Goal: Information Seeking & Learning: Learn about a topic

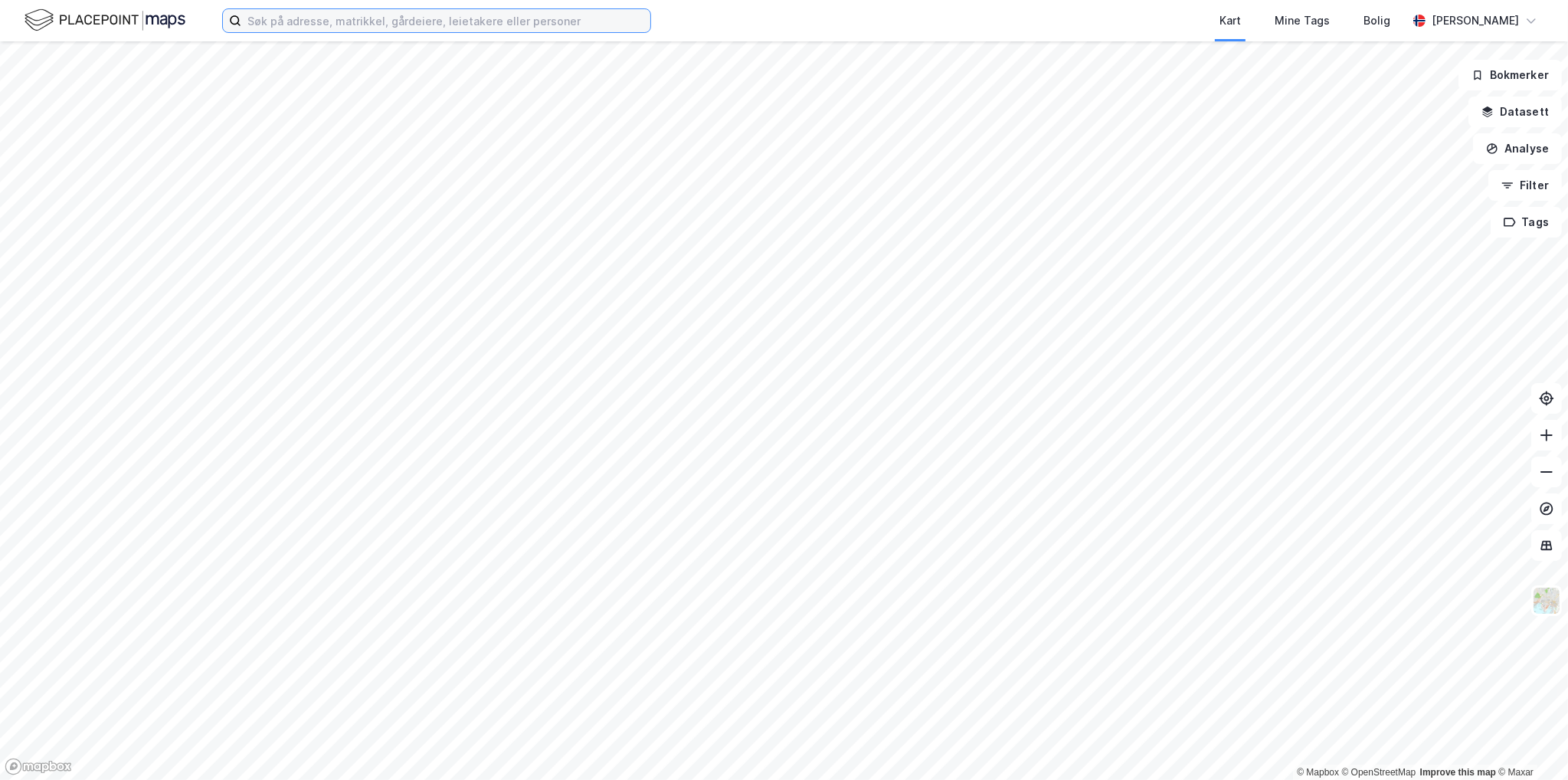
click at [420, 21] on input at bounding box center [446, 21] width 409 height 23
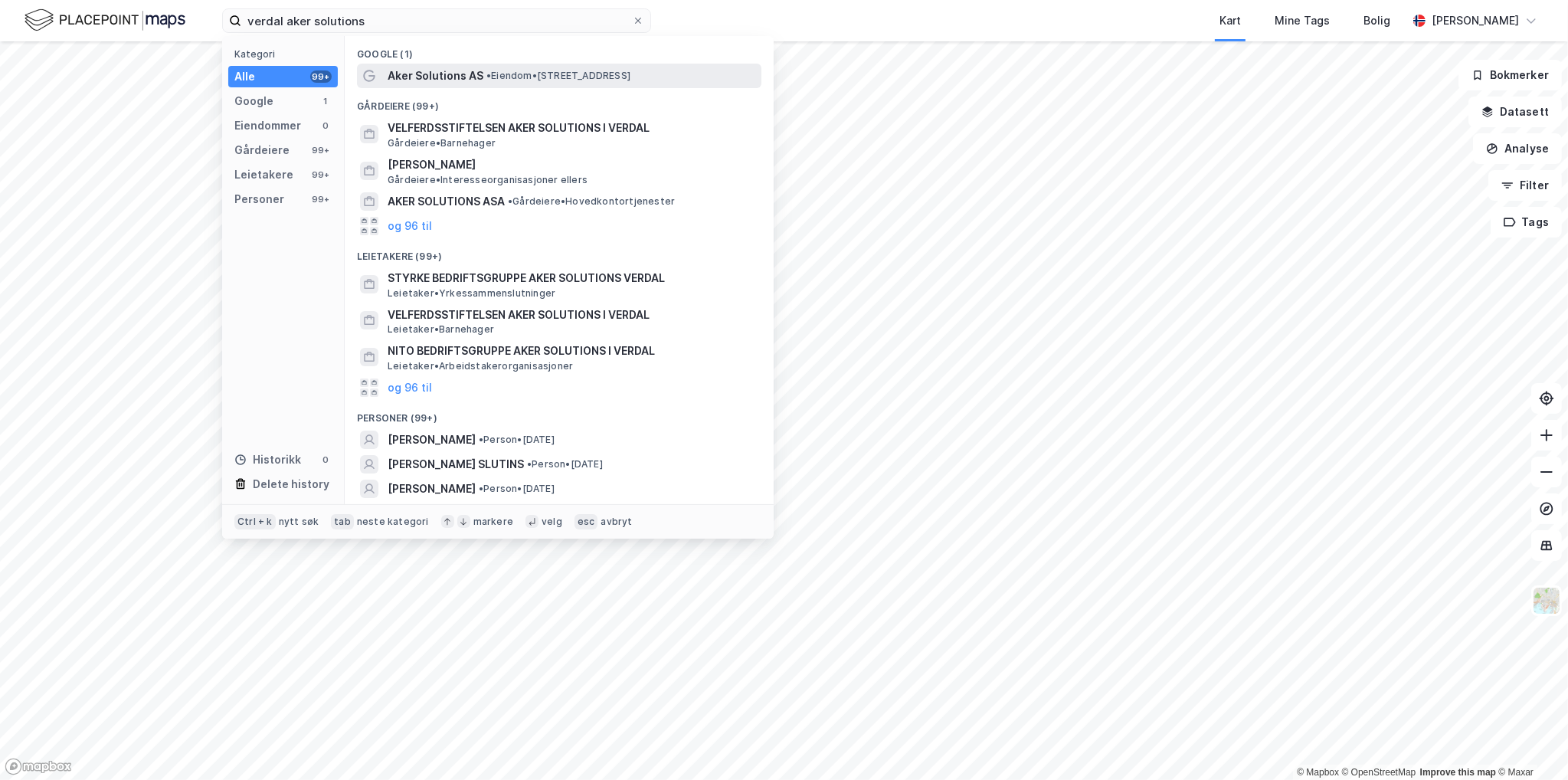
click at [447, 74] on span "Aker Solutions AS" at bounding box center [435, 76] width 96 height 18
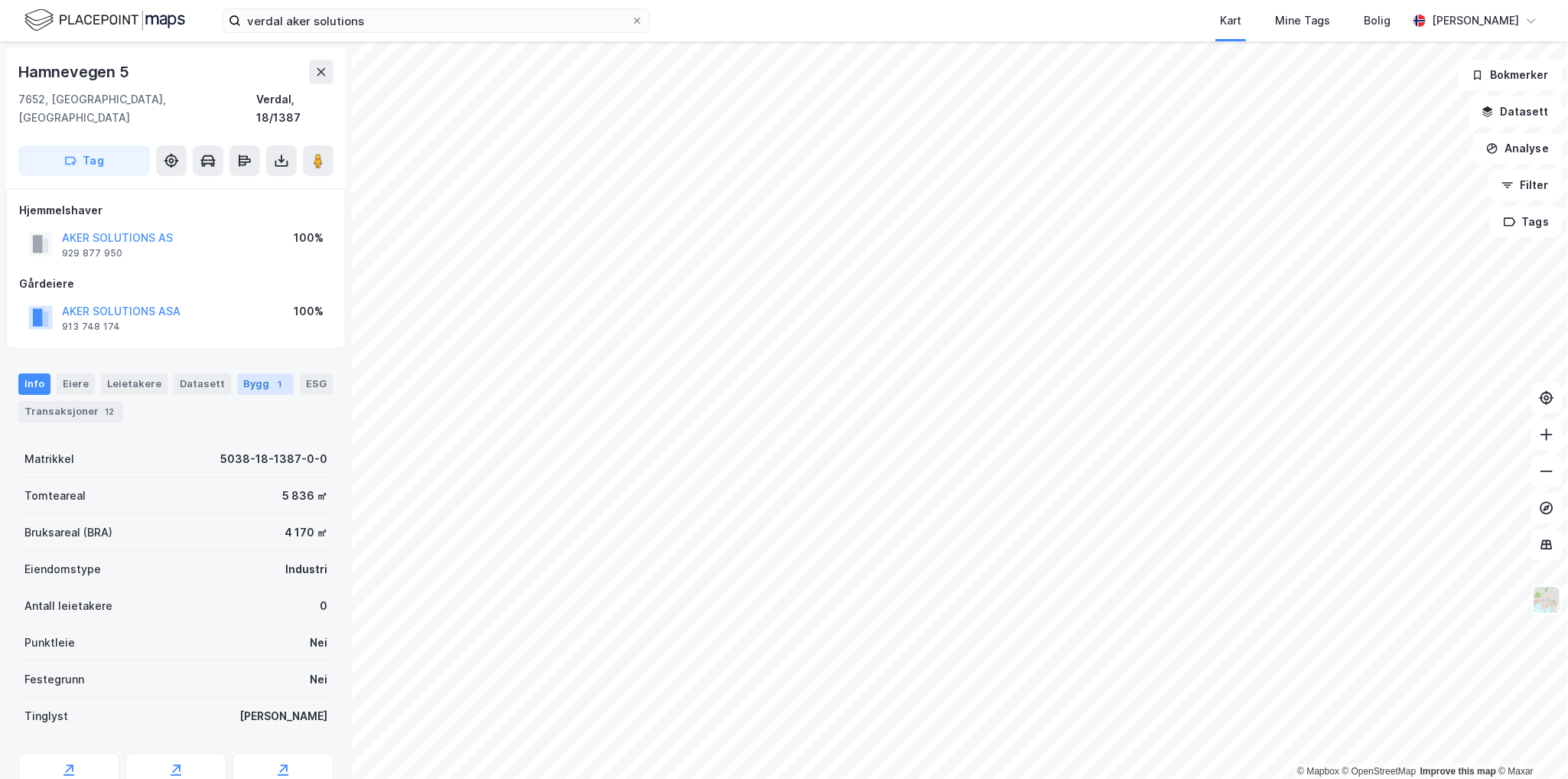
click at [257, 373] on div "Bygg 1" at bounding box center [265, 384] width 57 height 21
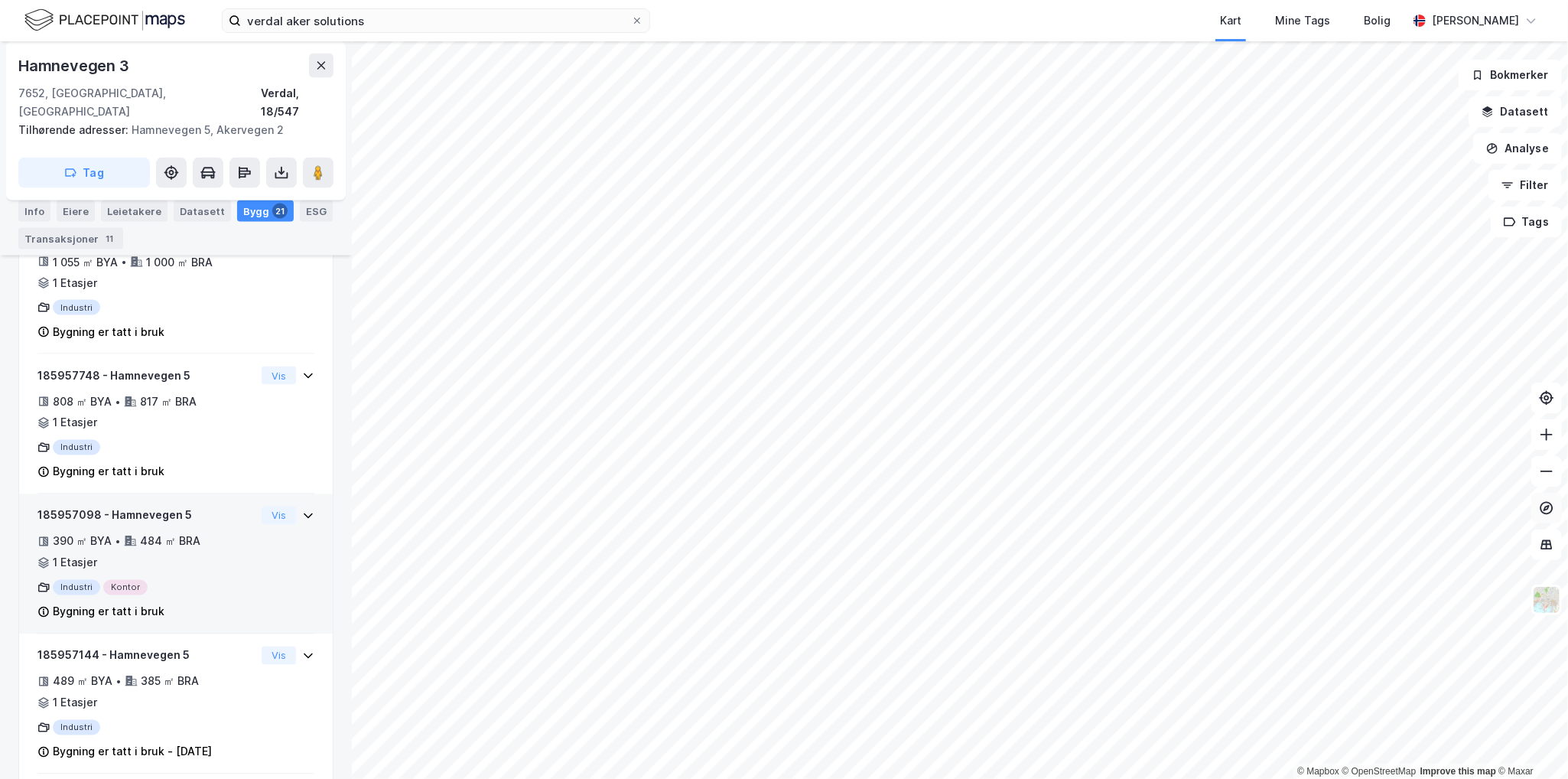
scroll to position [1706, 0]
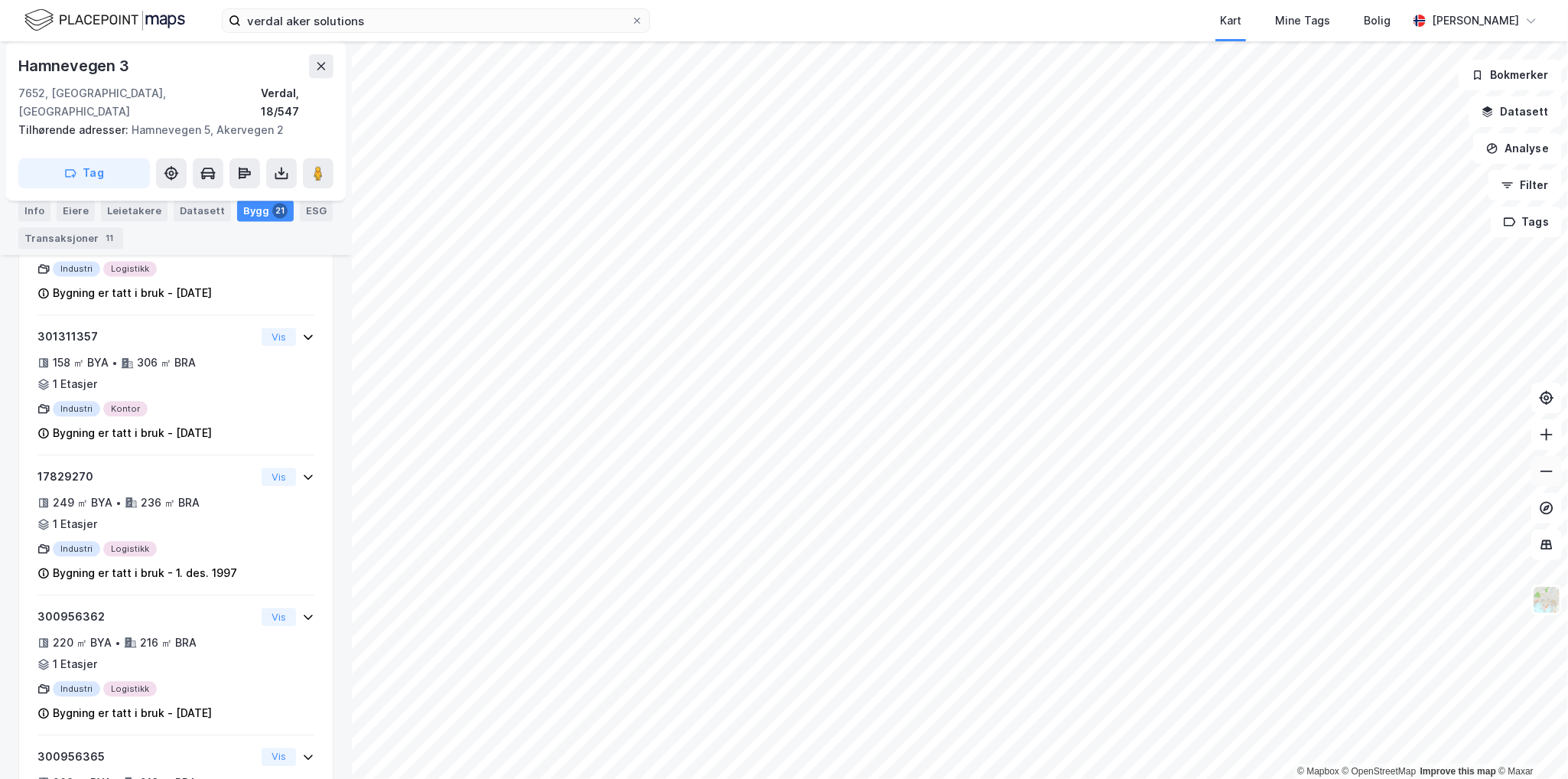
scroll to position [2289, 0]
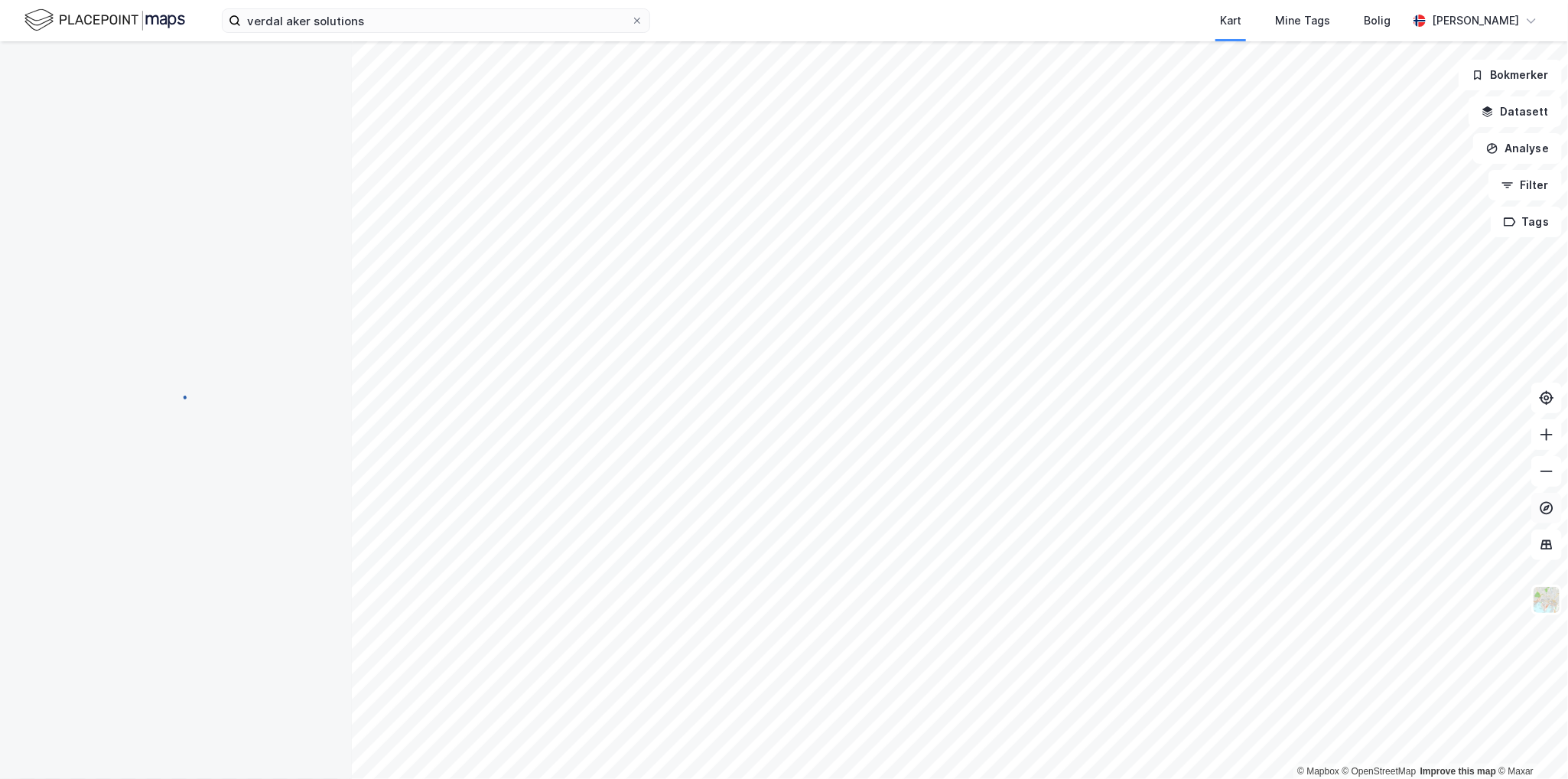
scroll to position [2289, 0]
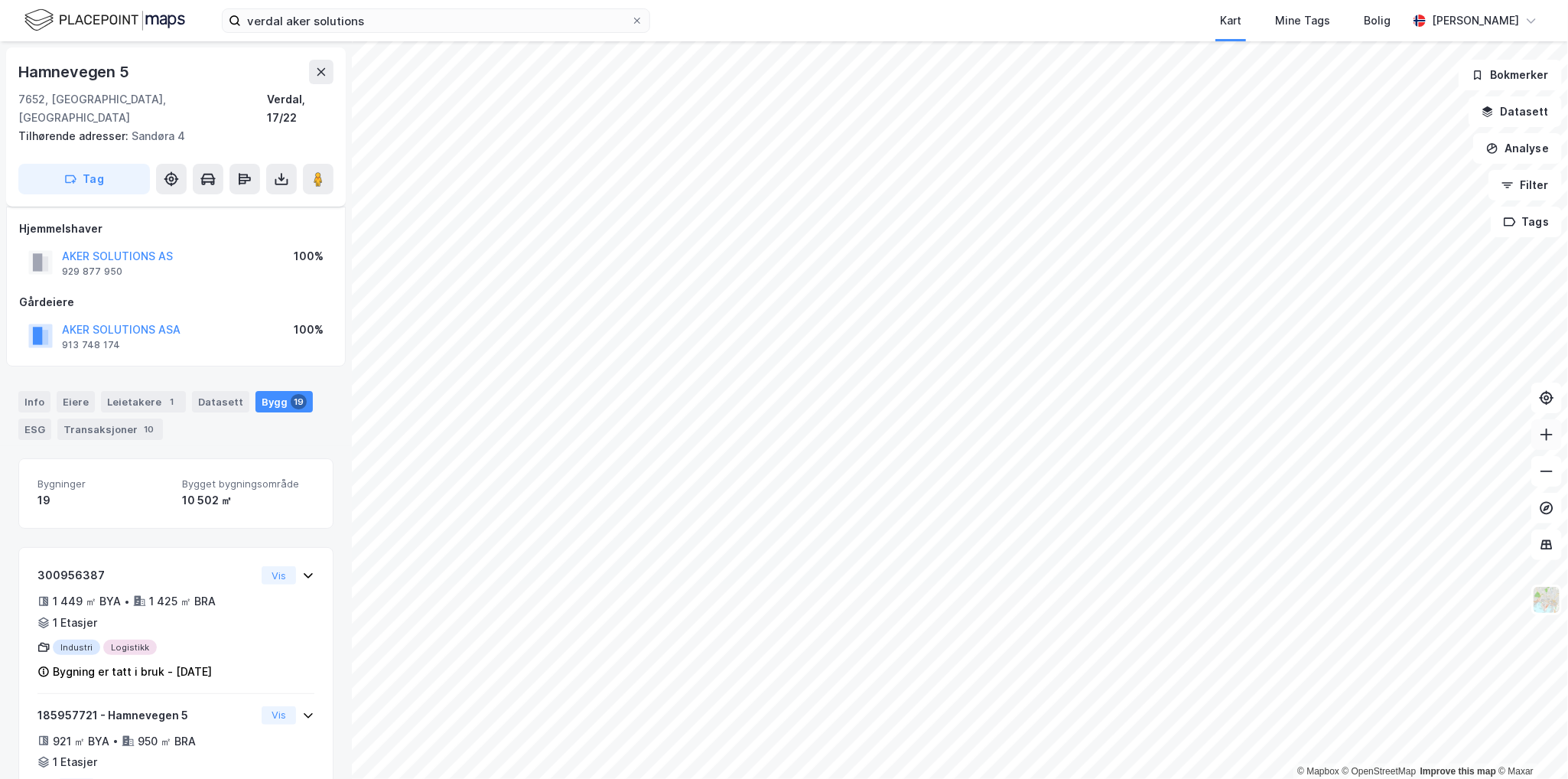
scroll to position [2289, 0]
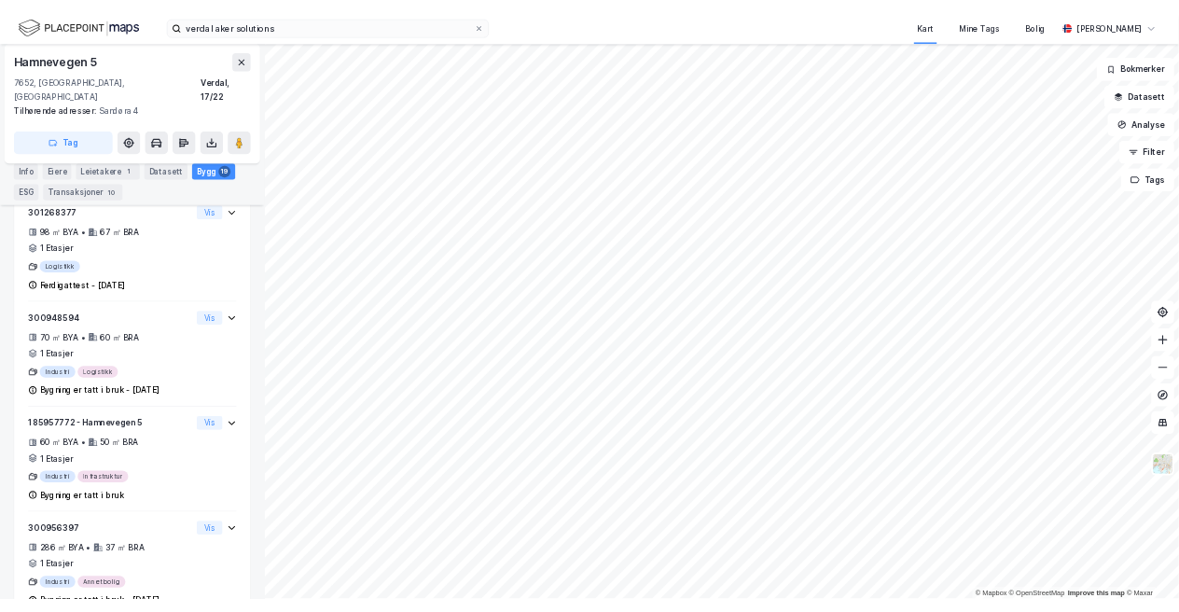
scroll to position [2942, 0]
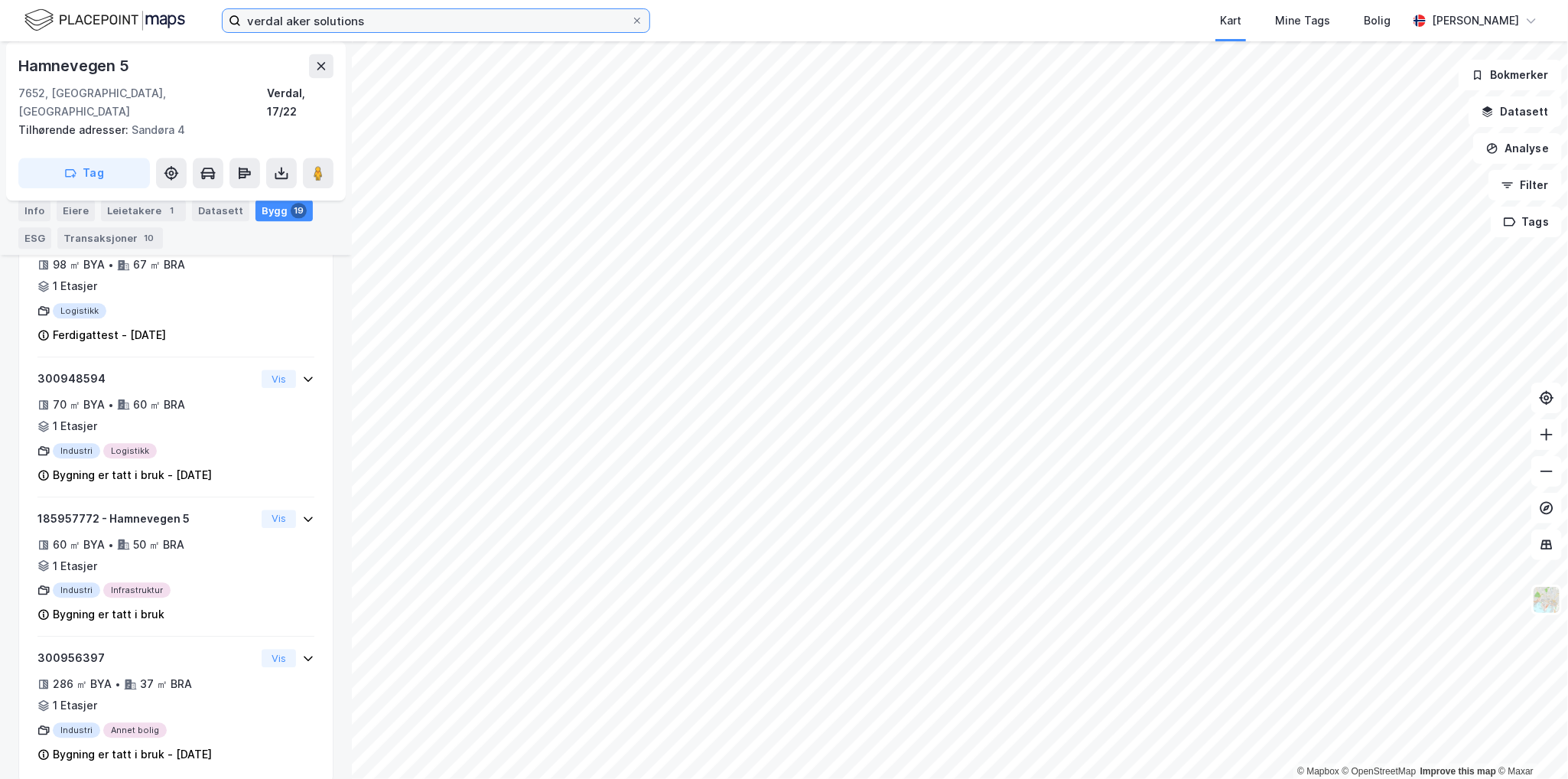
click at [259, 20] on input "verdal aker solutions" at bounding box center [436, 20] width 390 height 23
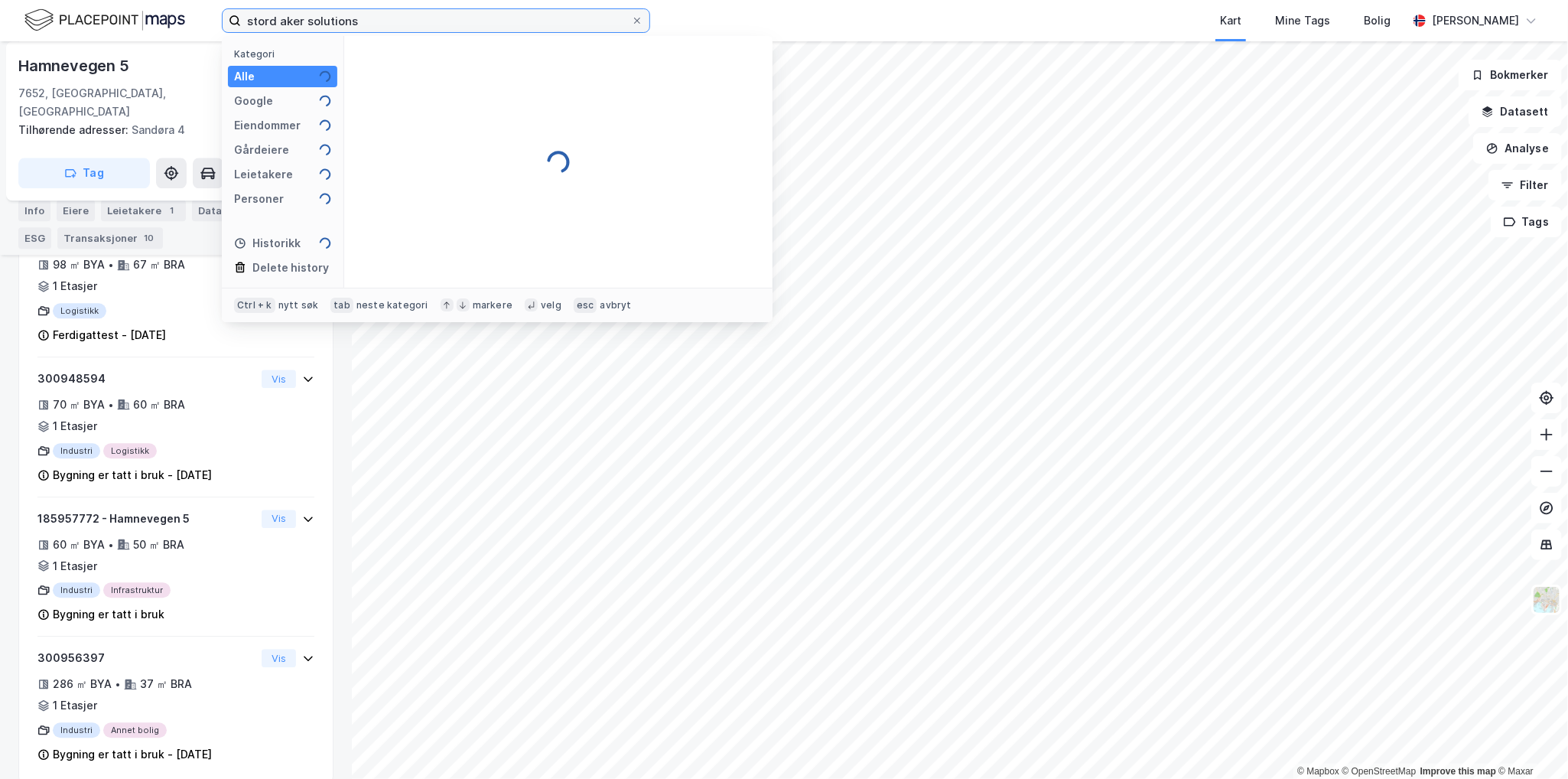
type input "stord aker solutions"
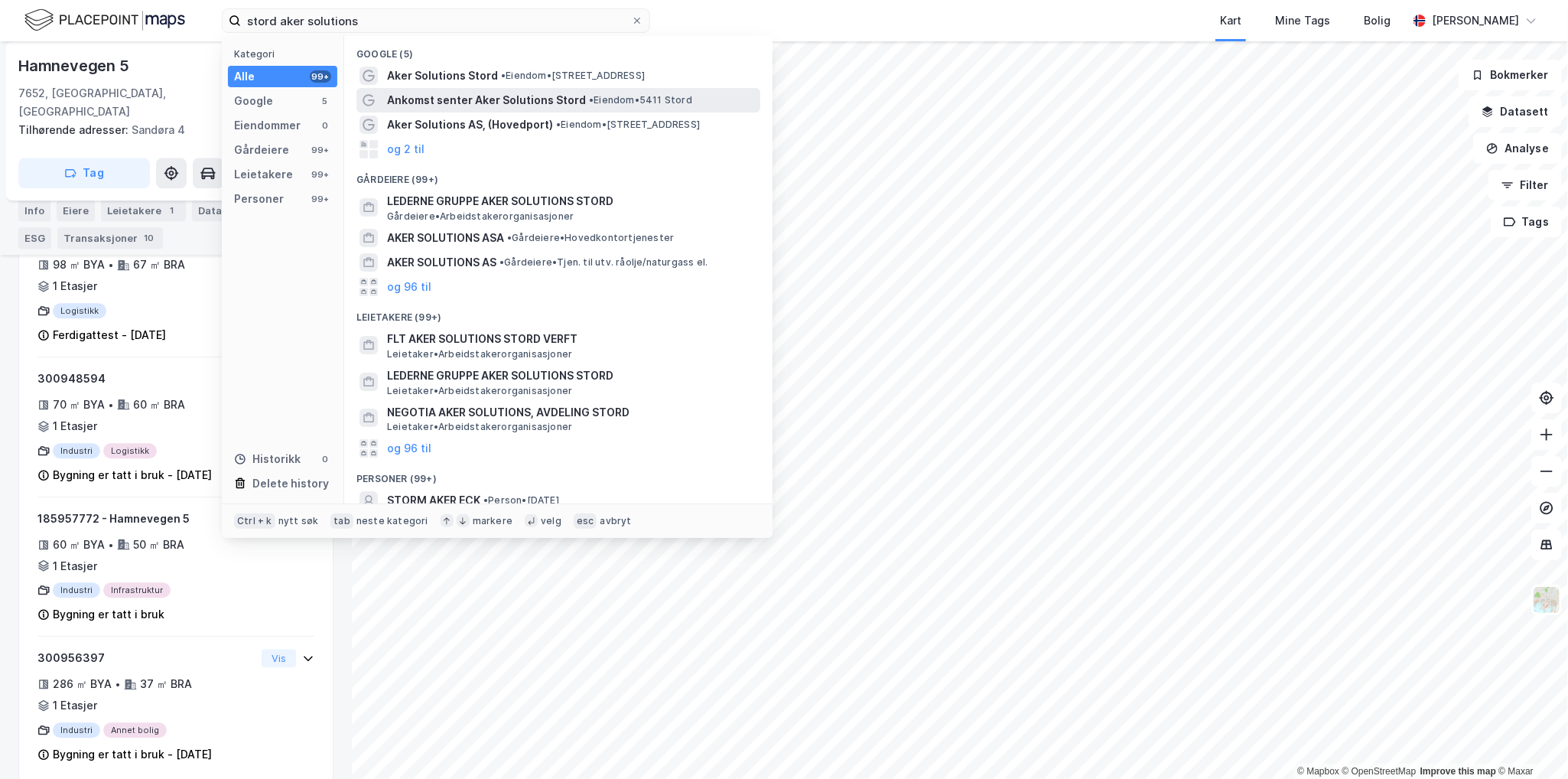
click at [525, 88] on div "Ankomst senter Aker Solutions Stord • Eiendom • 5411 Stord" at bounding box center [558, 100] width 404 height 25
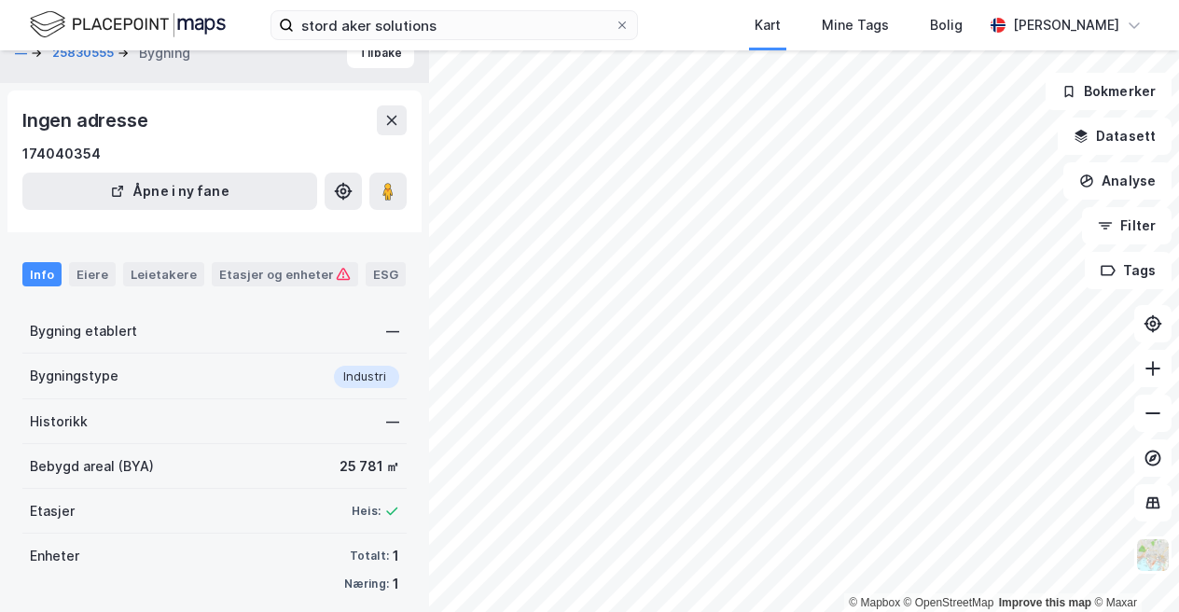
scroll to position [43, 0]
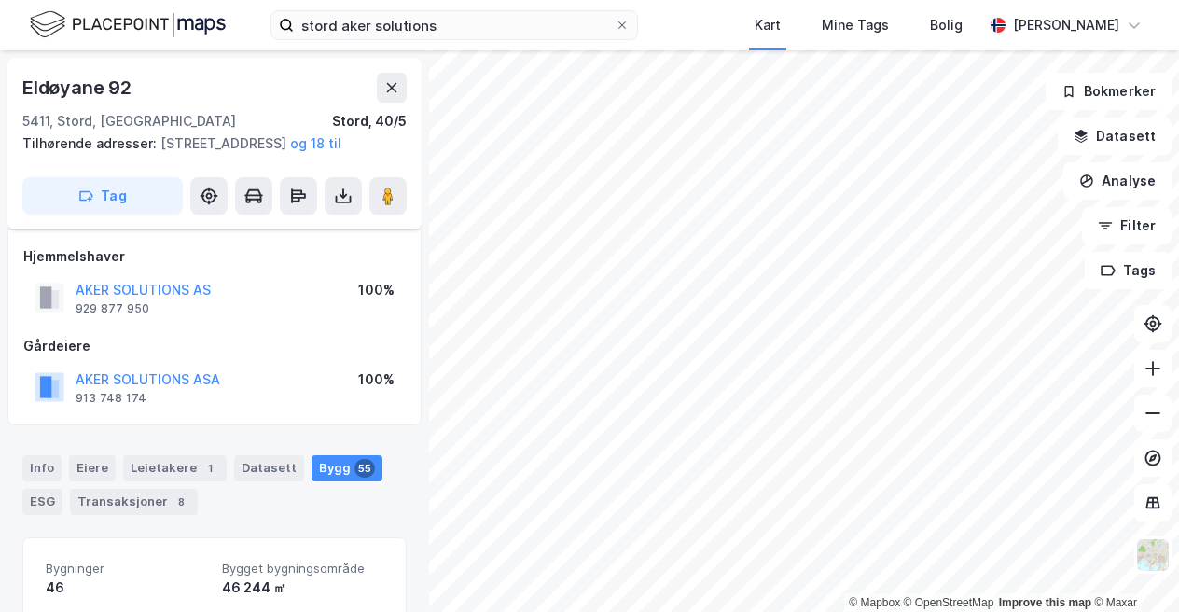
scroll to position [43, 0]
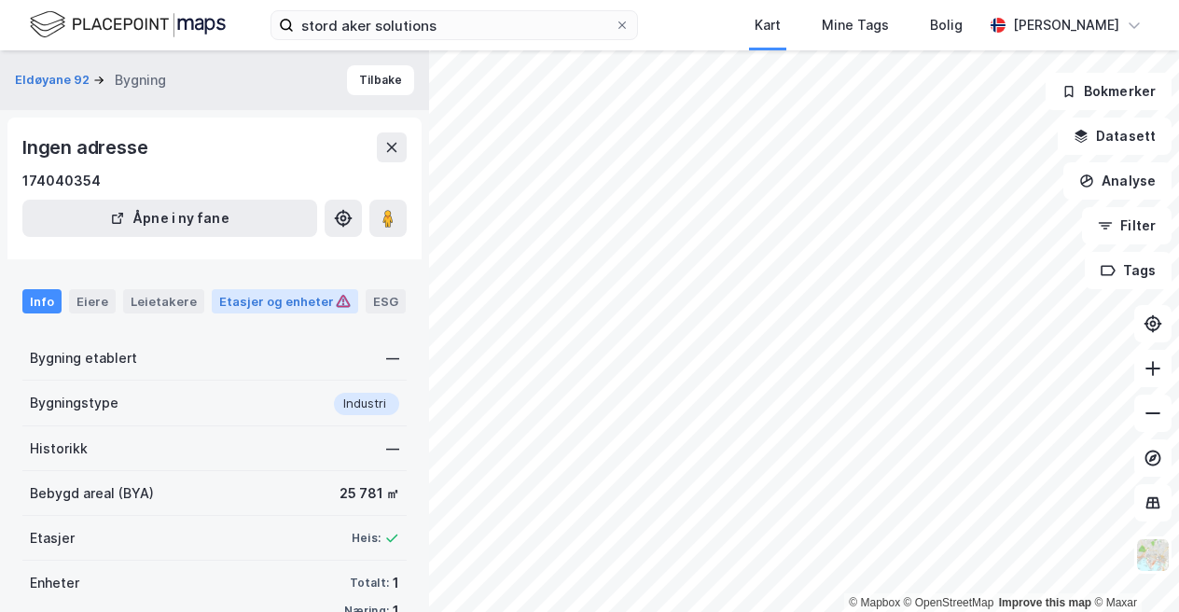
click at [284, 307] on div "Etasjer og enheter" at bounding box center [285, 301] width 132 height 17
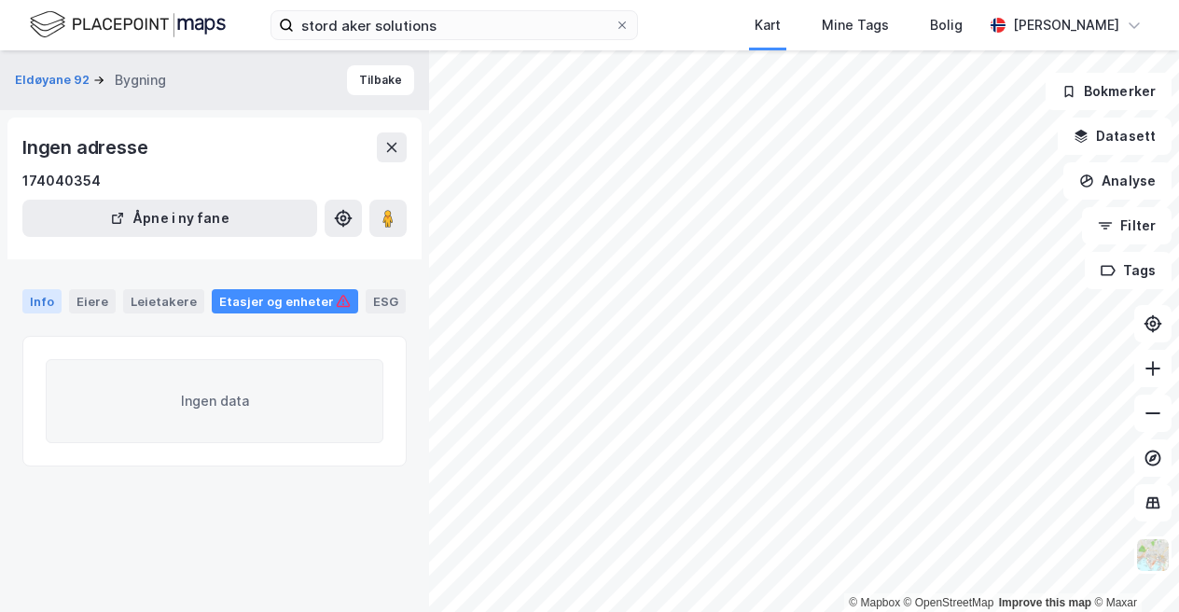
click at [41, 309] on div "Info" at bounding box center [41, 301] width 39 height 24
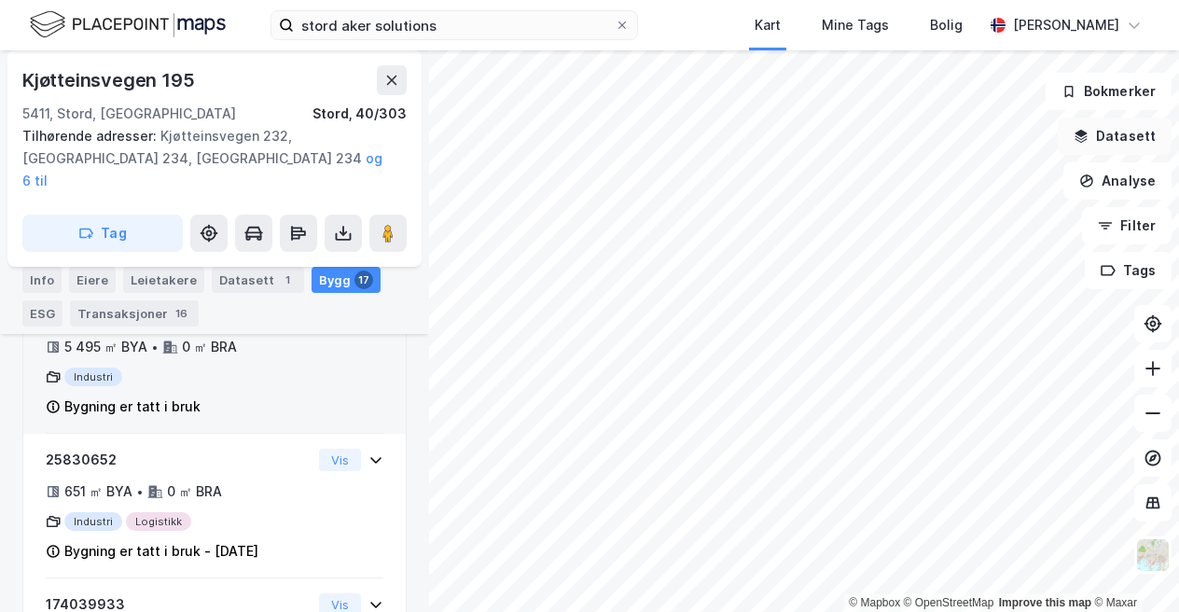
scroll to position [2627, 0]
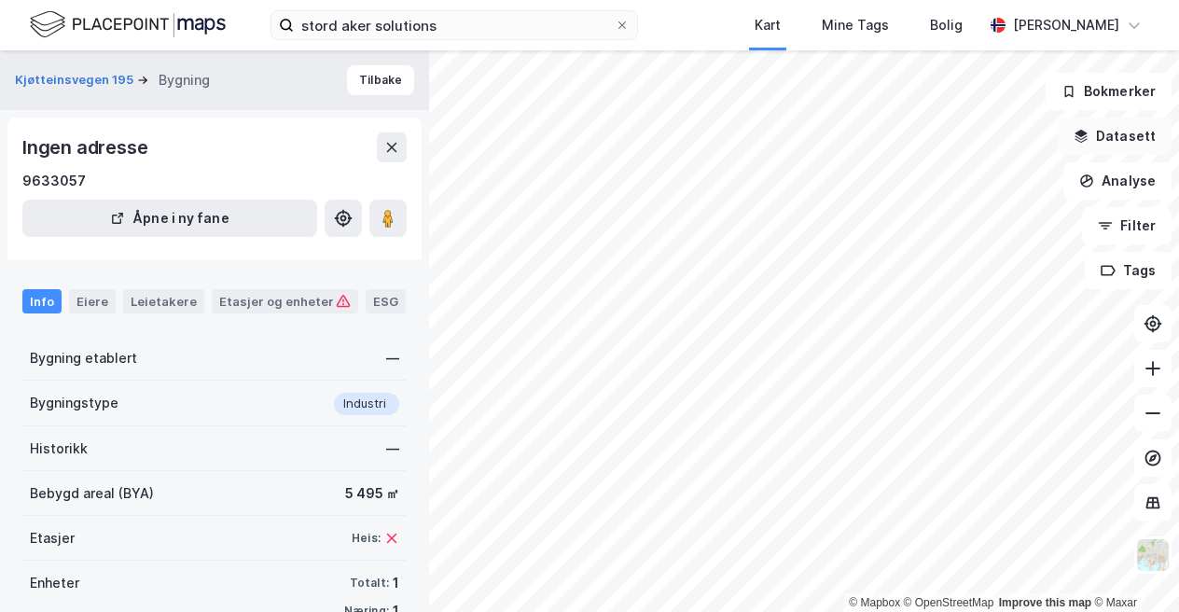
scroll to position [43, 0]
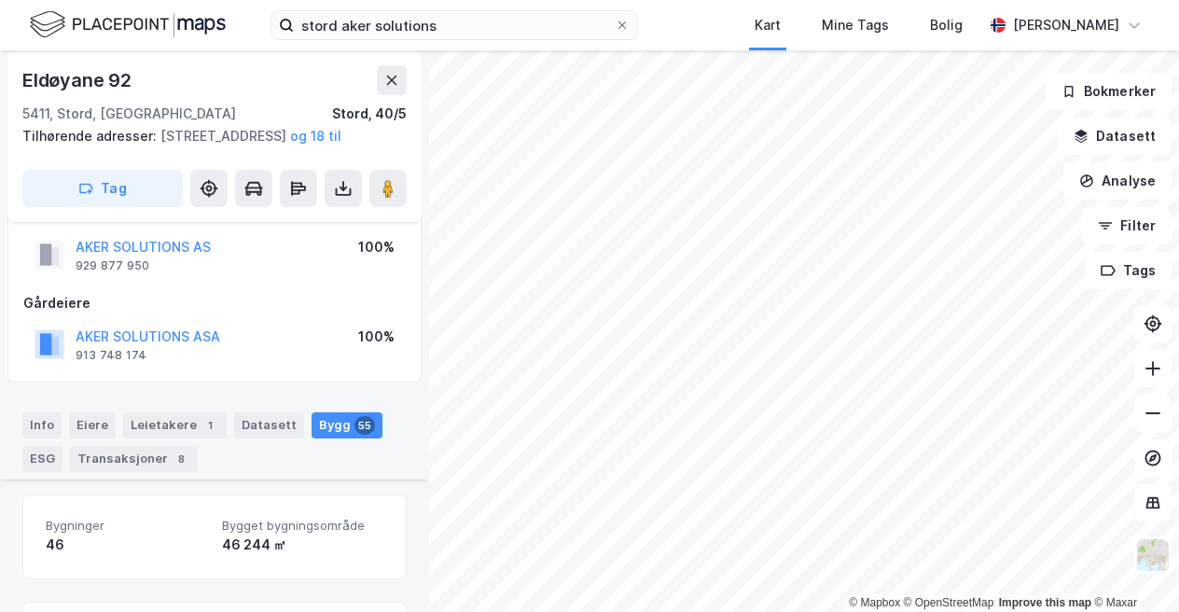
scroll to position [535, 0]
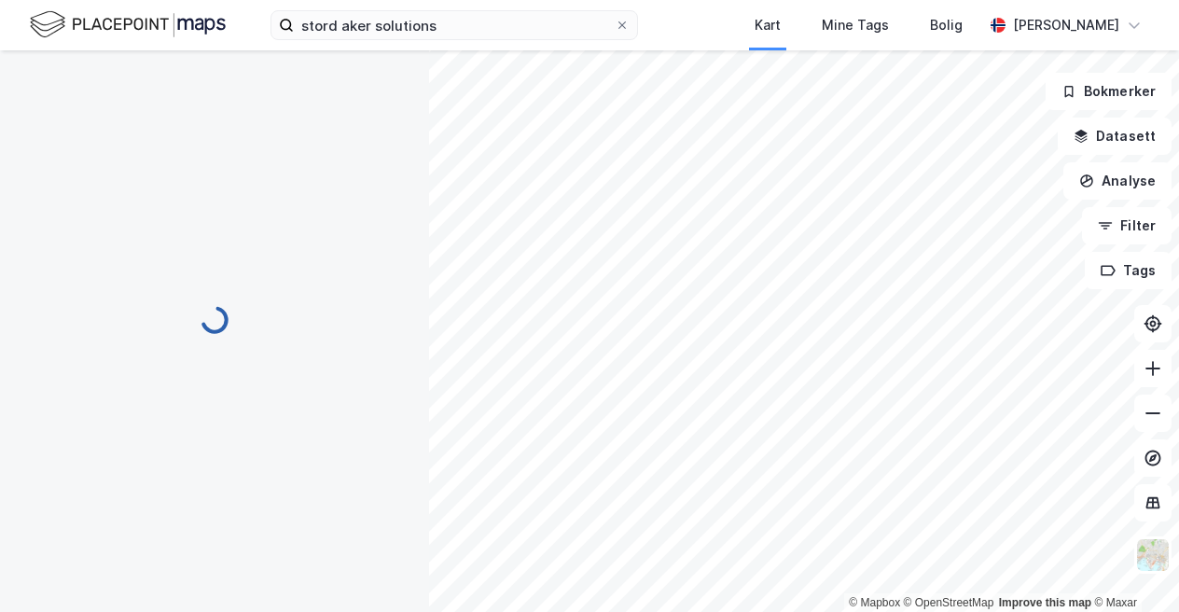
scroll to position [136, 0]
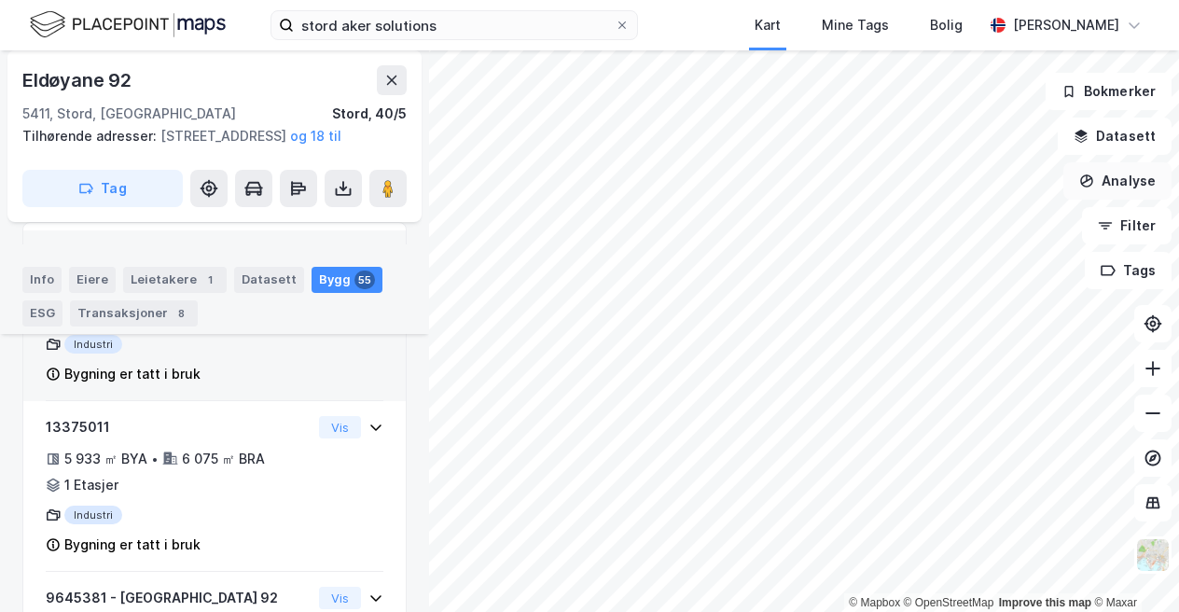
scroll to position [535, 0]
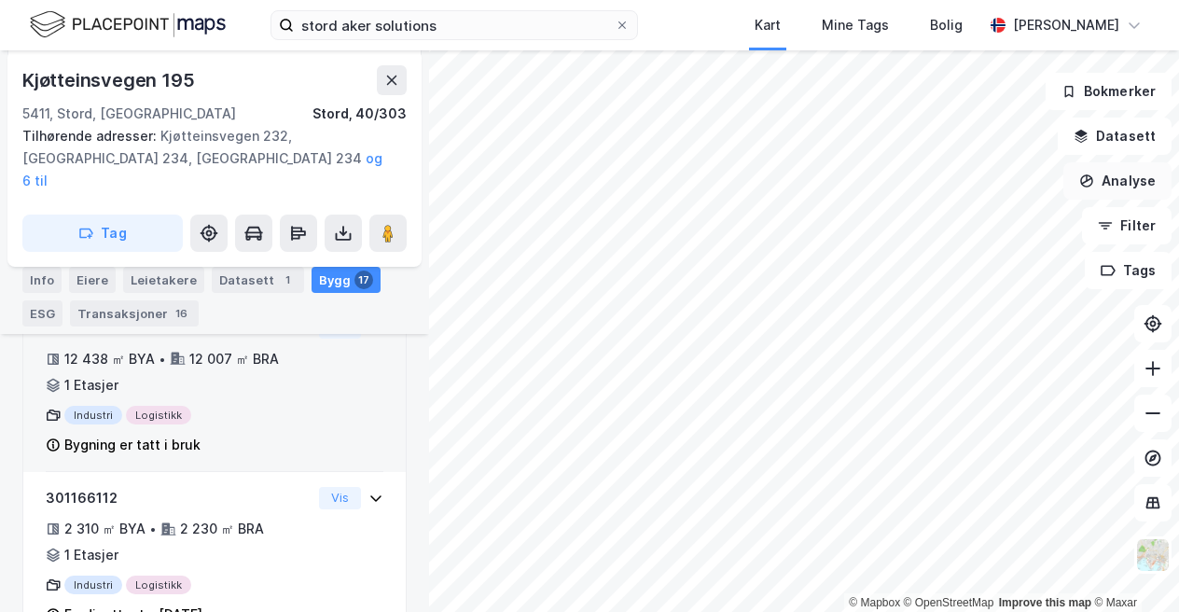
scroll to position [427, 0]
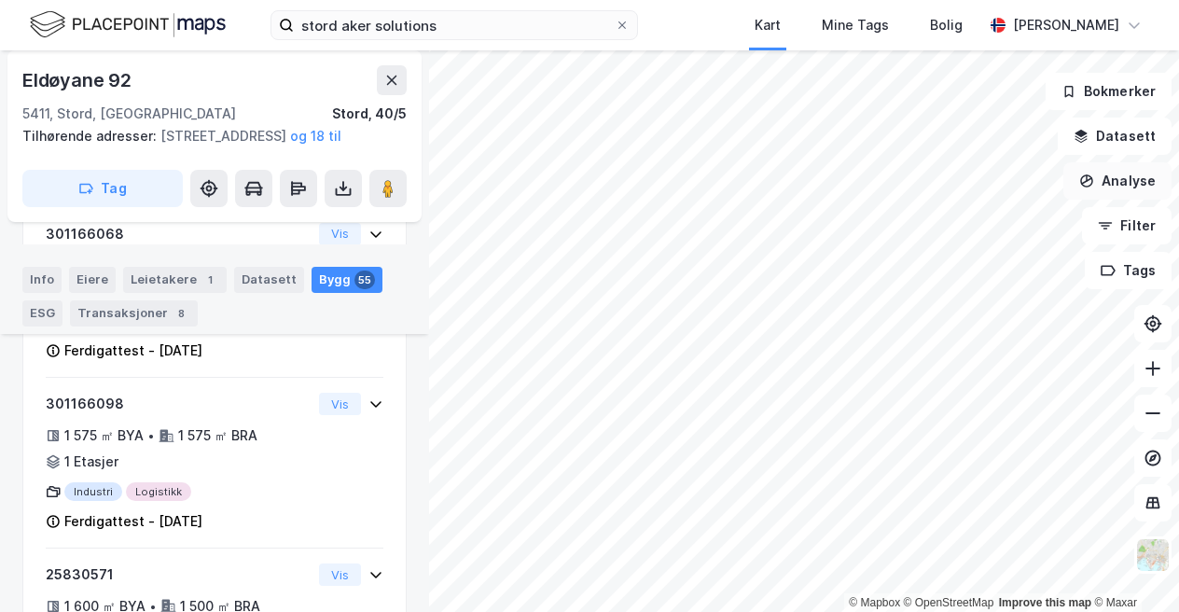
scroll to position [1722, 0]
click at [1123, 180] on button "Analyse" at bounding box center [1118, 180] width 108 height 37
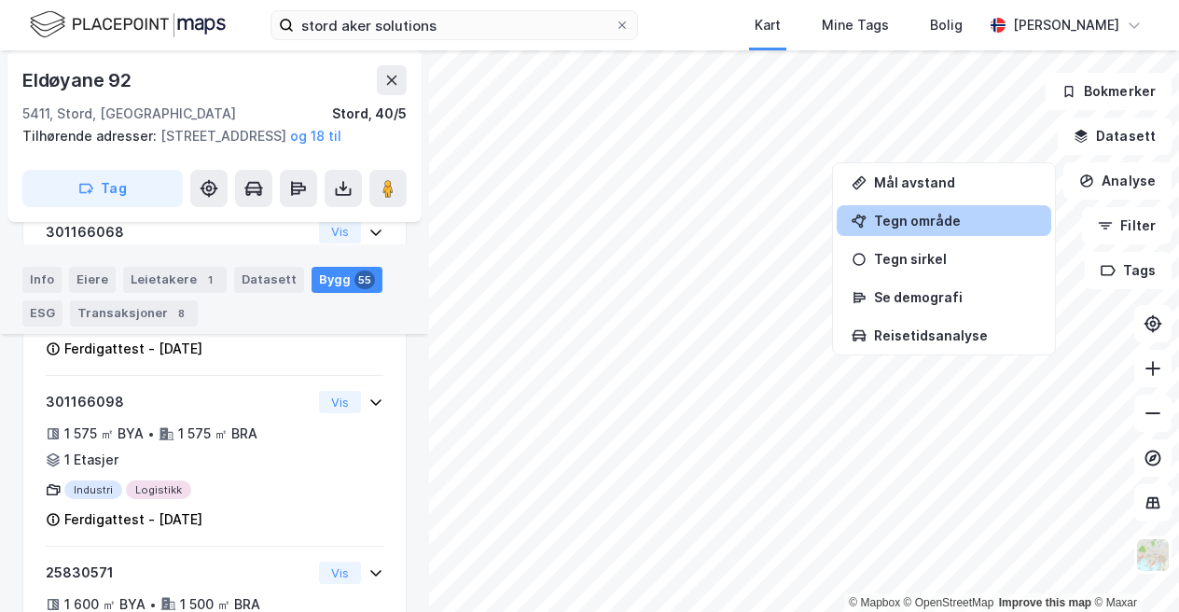
click at [929, 219] on div "Tegn område" at bounding box center [955, 221] width 162 height 16
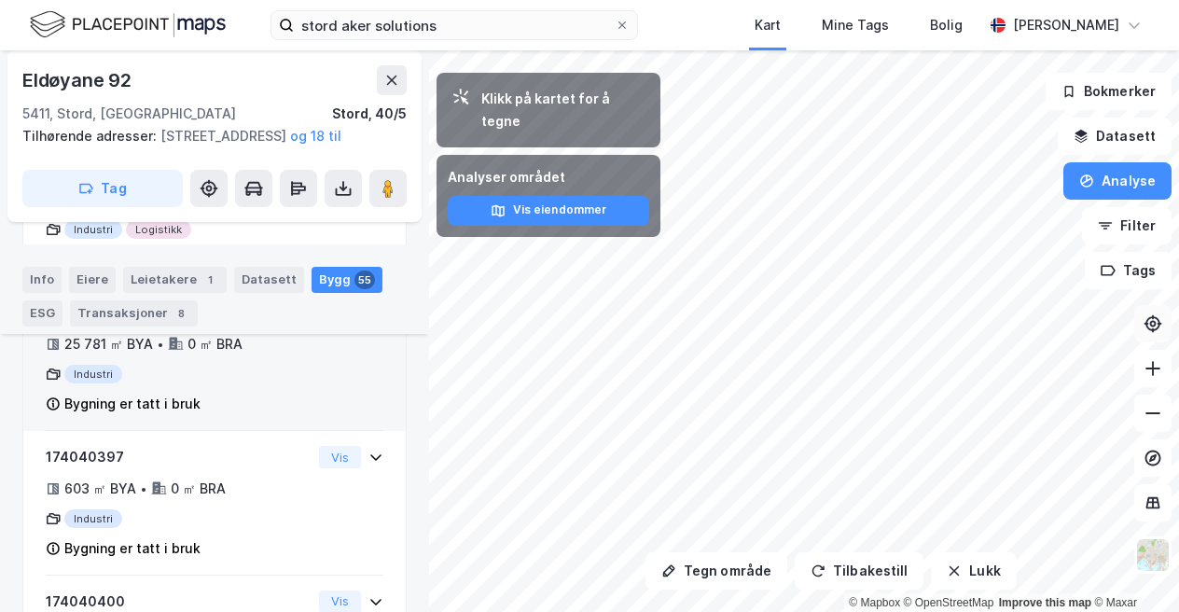
scroll to position [7967, 0]
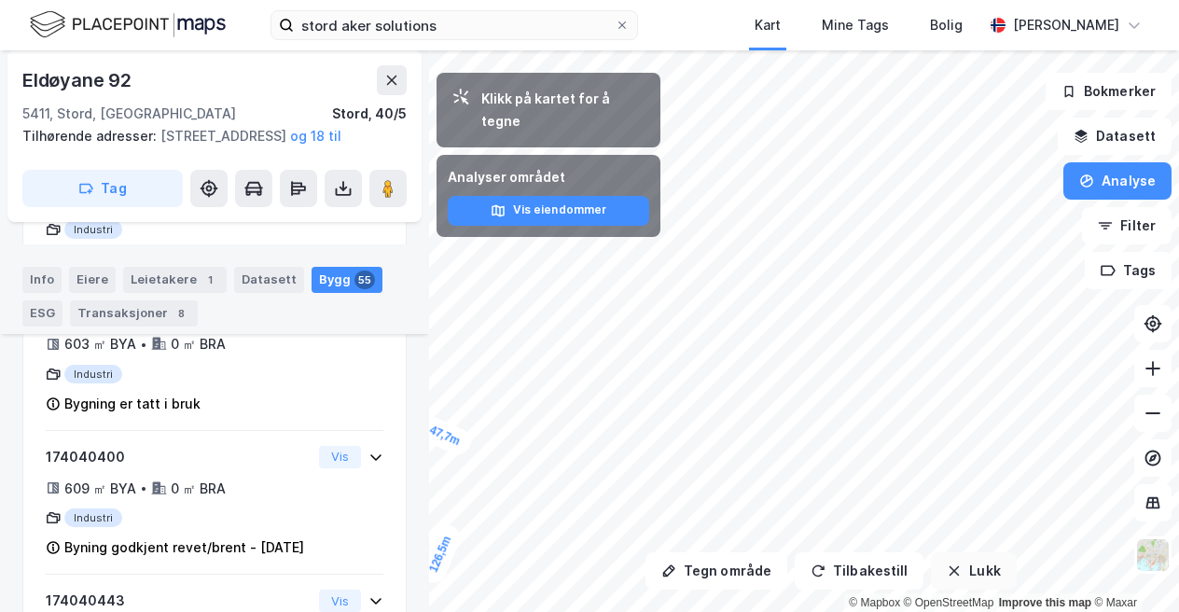
click at [962, 580] on button "Lukk" at bounding box center [973, 570] width 85 height 37
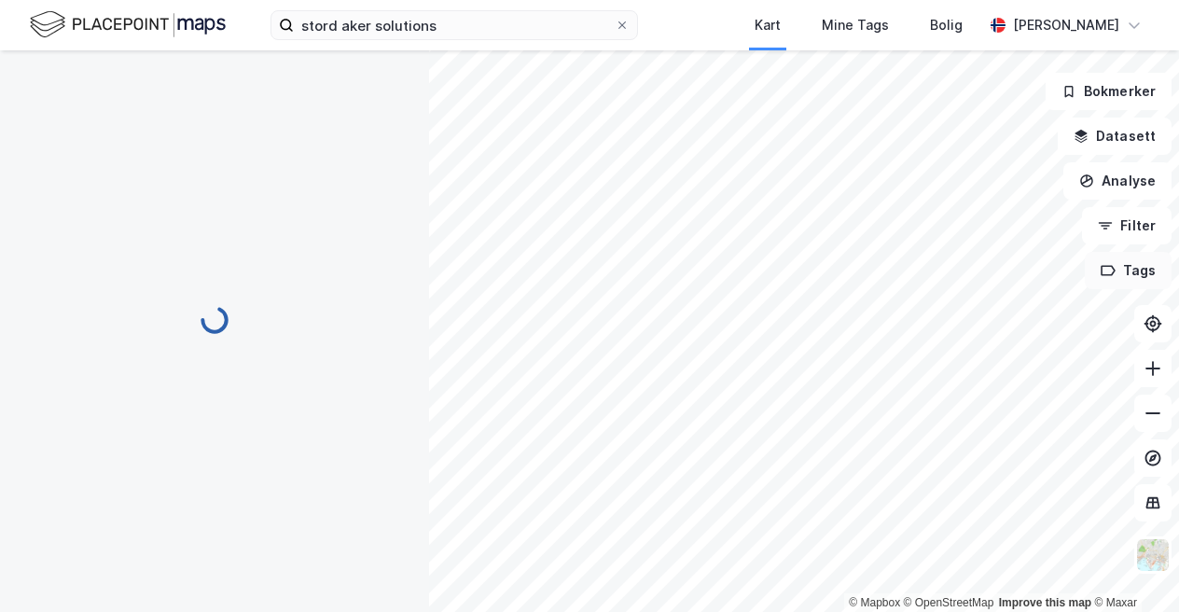
scroll to position [216, 0]
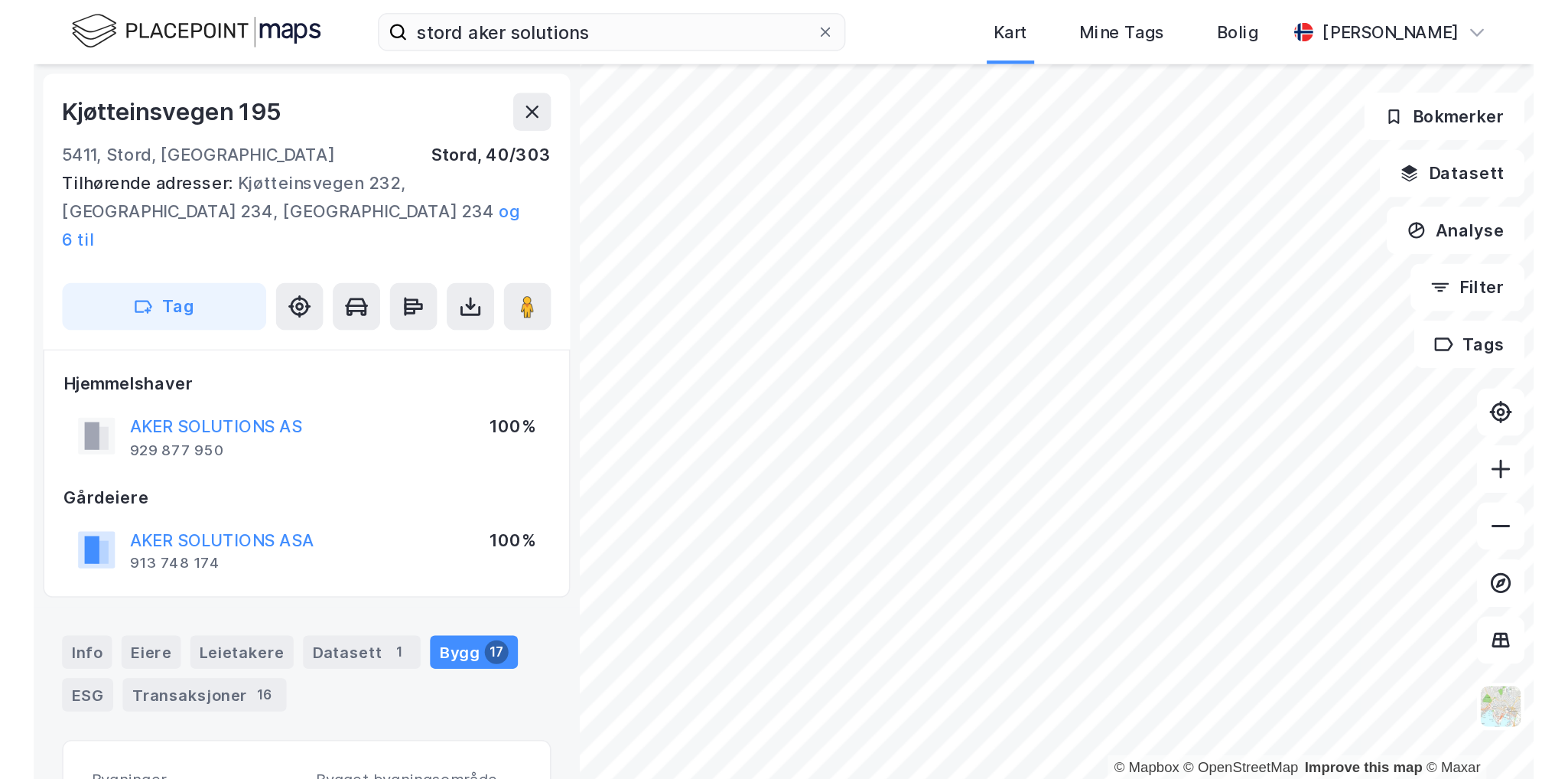
scroll to position [156, 0]
